Goal: Task Accomplishment & Management: Manage account settings

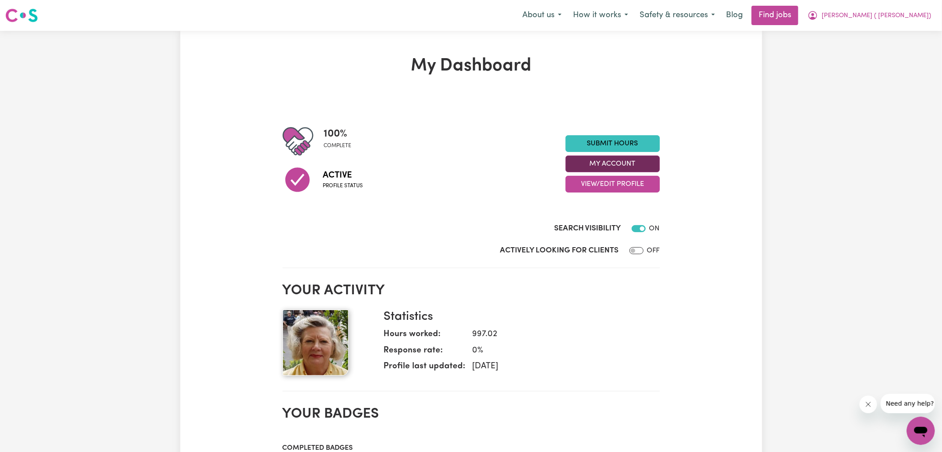
click at [578, 165] on button "My Account" at bounding box center [613, 164] width 94 height 17
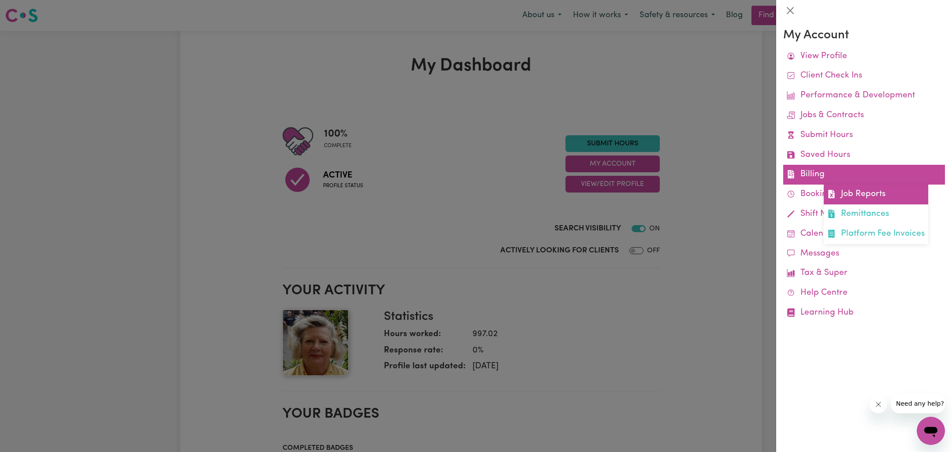
click at [836, 193] on icon at bounding box center [832, 194] width 8 height 8
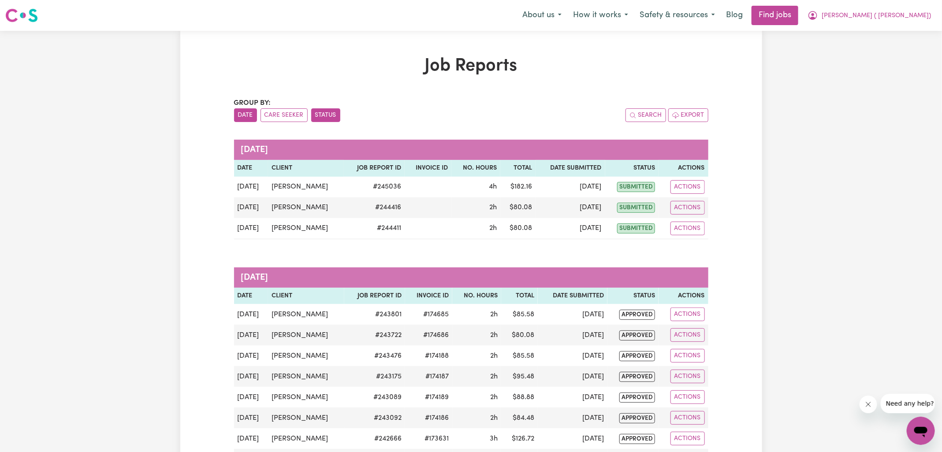
click at [326, 116] on button "Status" at bounding box center [325, 115] width 29 height 14
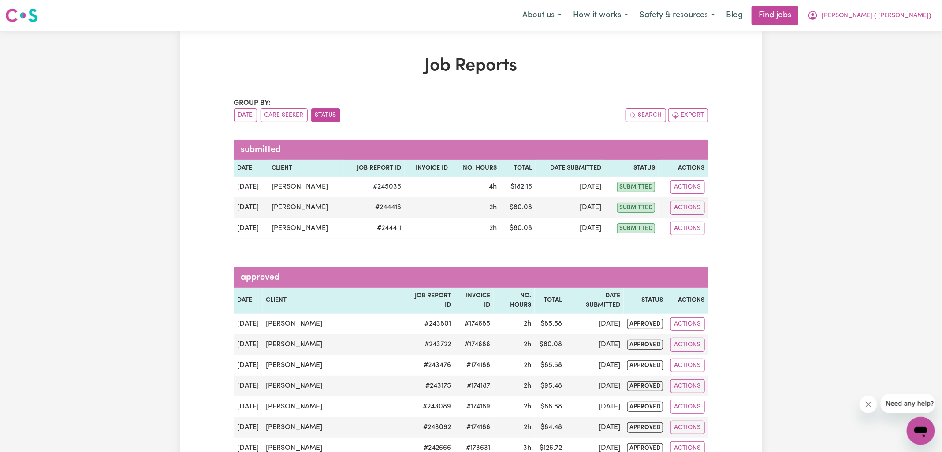
click at [570, 70] on h1 "Job Reports" at bounding box center [471, 66] width 474 height 21
click at [870, 12] on button "[PERSON_NAME] ( [PERSON_NAME])" at bounding box center [869, 15] width 135 height 19
click at [881, 67] on link "Logout" at bounding box center [902, 67] width 70 height 17
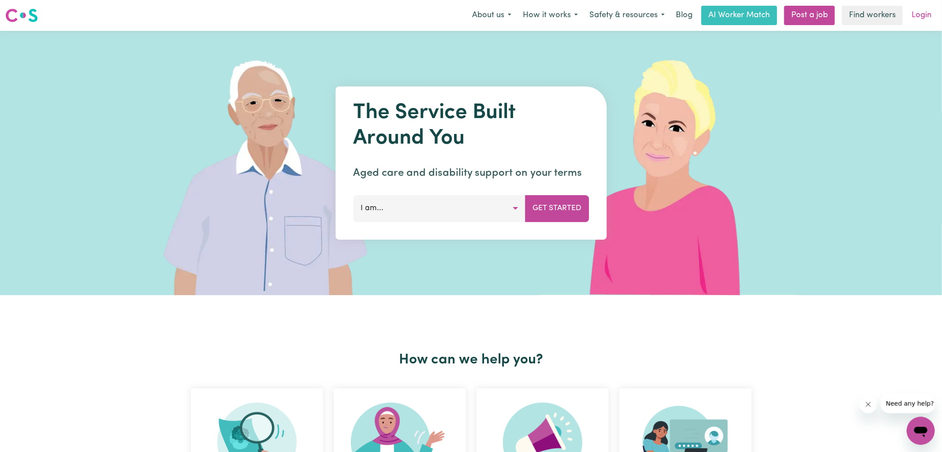
click at [918, 15] on link "Login" at bounding box center [922, 15] width 30 height 19
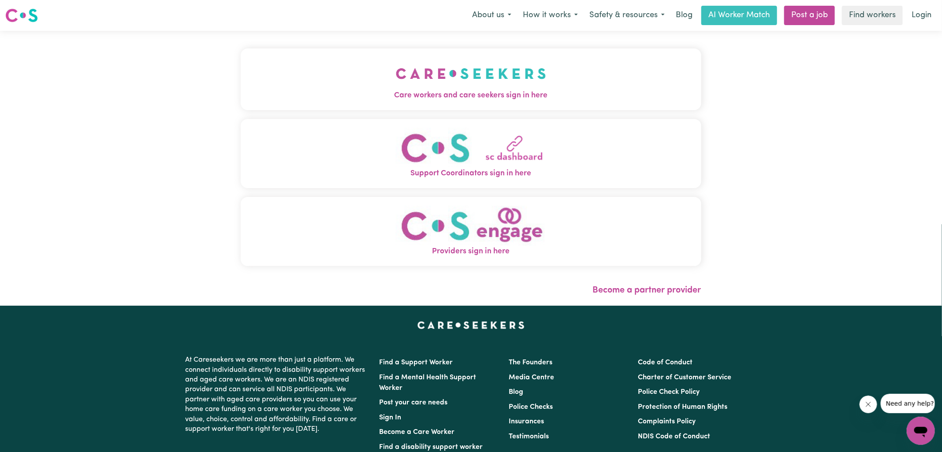
click at [429, 95] on span "Care workers and care seekers sign in here" at bounding box center [471, 95] width 461 height 11
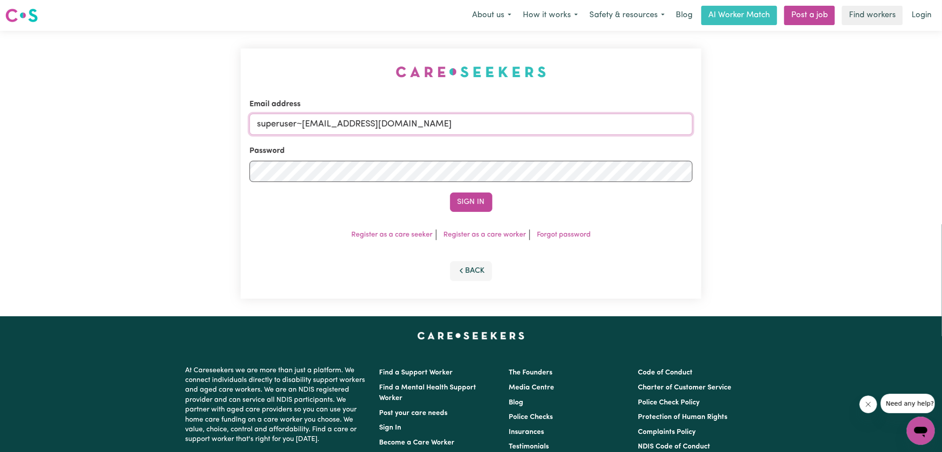
drag, startPoint x: 303, startPoint y: 126, endPoint x: 700, endPoint y: 131, distance: 396.9
click at [700, 131] on div "Email address superuser~[EMAIL_ADDRESS][DOMAIN_NAME] Password Sign In Register …" at bounding box center [471, 174] width 461 height 250
type input "[EMAIL_ADDRESS][DOMAIN_NAME]"
click at [450, 193] on button "Sign In" at bounding box center [471, 202] width 42 height 19
